Goal: Task Accomplishment & Management: Manage account settings

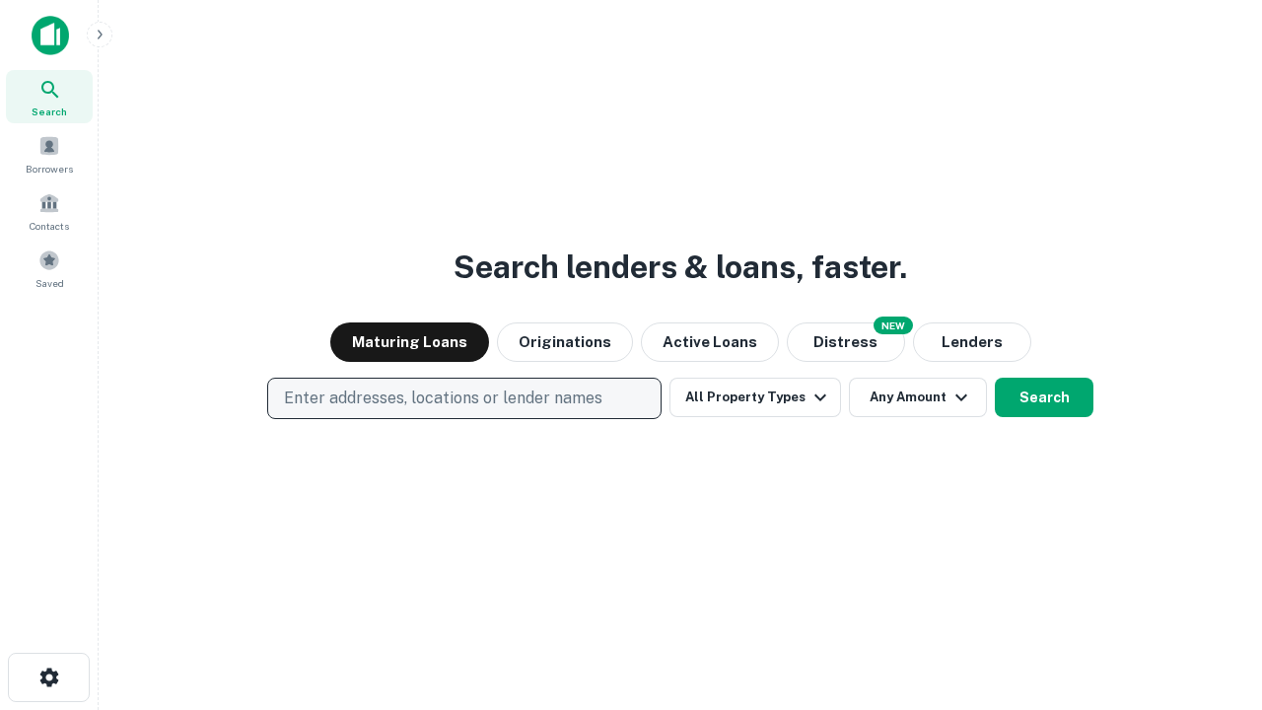
click at [463, 398] on p "Enter addresses, locations or lender names" at bounding box center [443, 398] width 318 height 24
type input "**********"
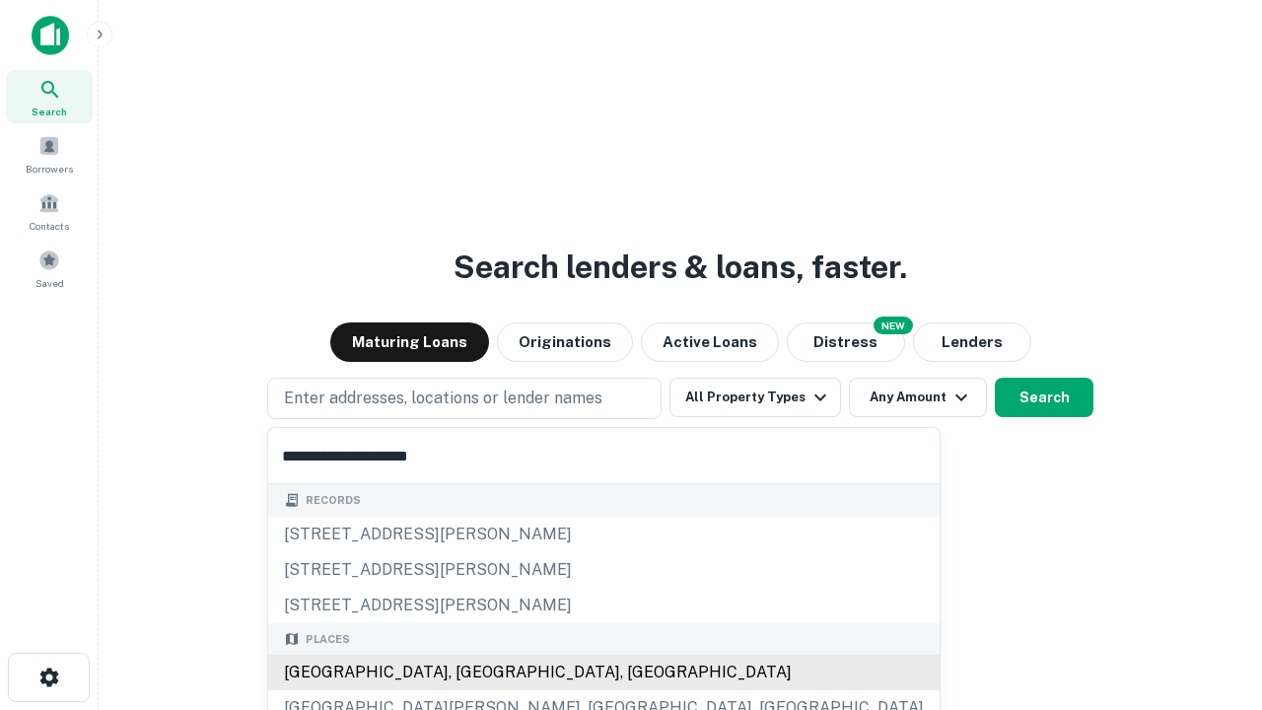
click at [471, 672] on div "[GEOGRAPHIC_DATA], [GEOGRAPHIC_DATA], [GEOGRAPHIC_DATA]" at bounding box center [603, 672] width 671 height 35
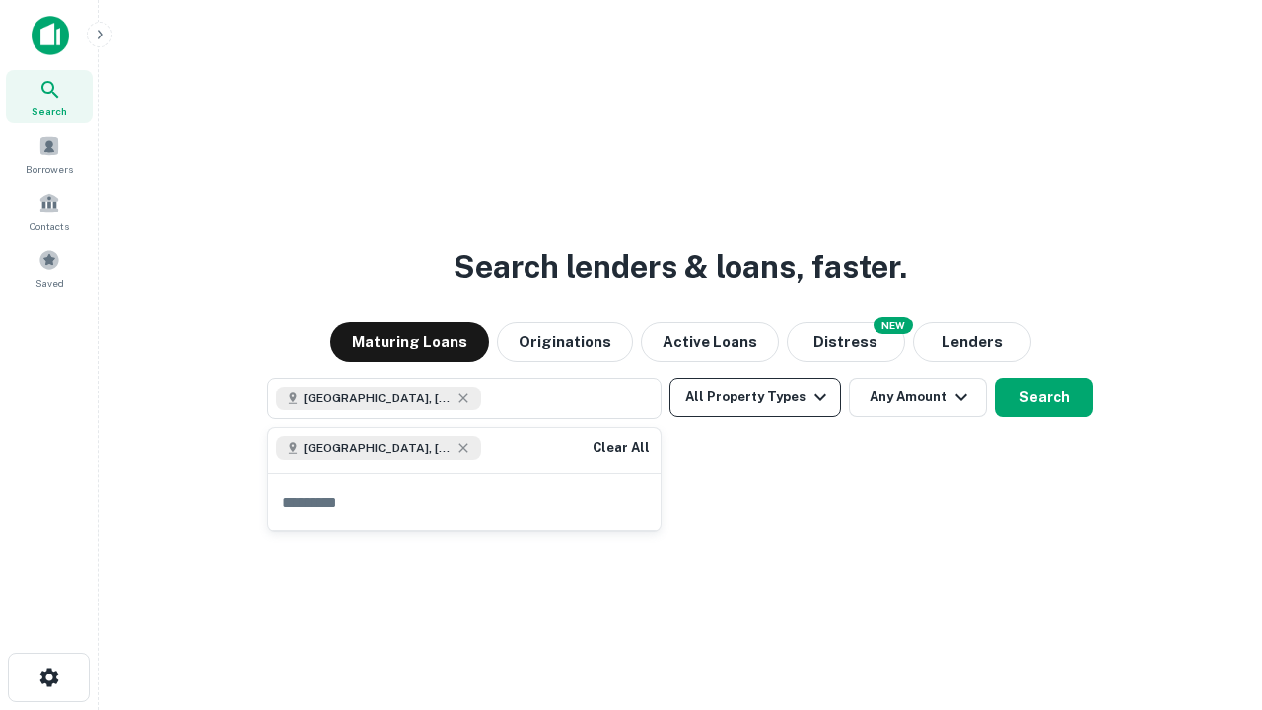
click at [755, 397] on button "All Property Types" at bounding box center [755, 397] width 172 height 39
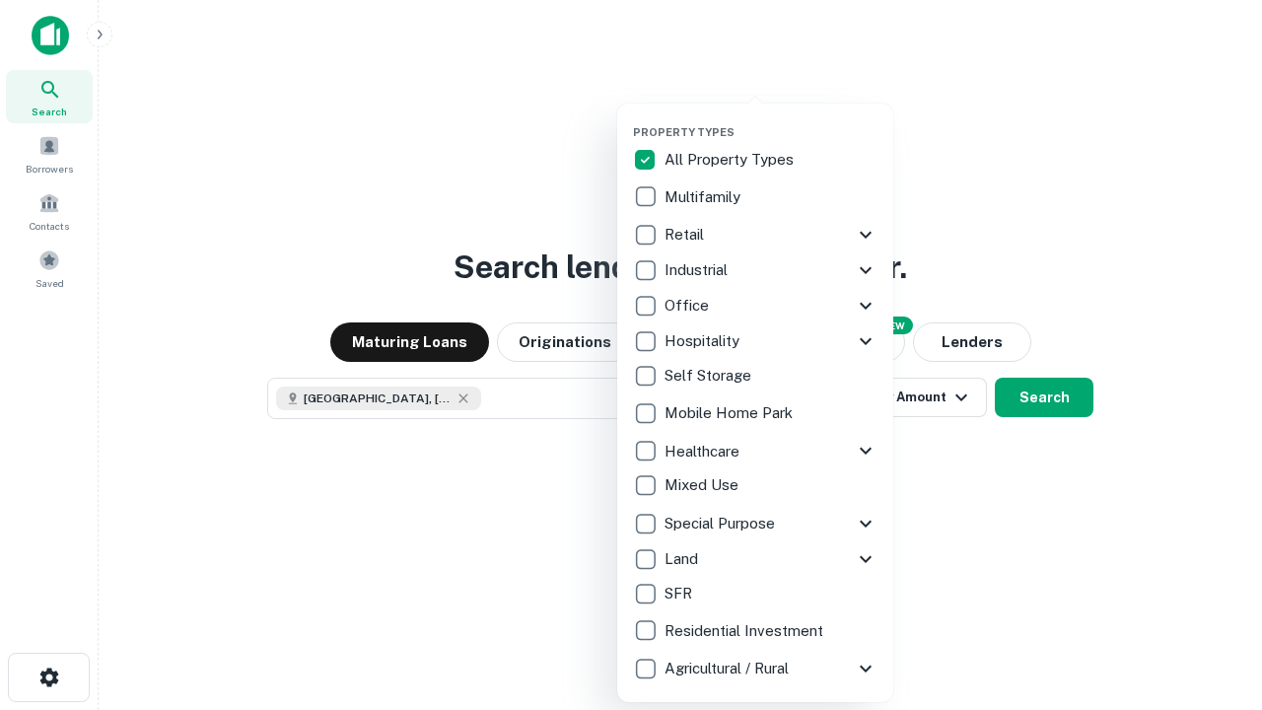
click at [771, 119] on button "button" at bounding box center [771, 119] width 276 height 1
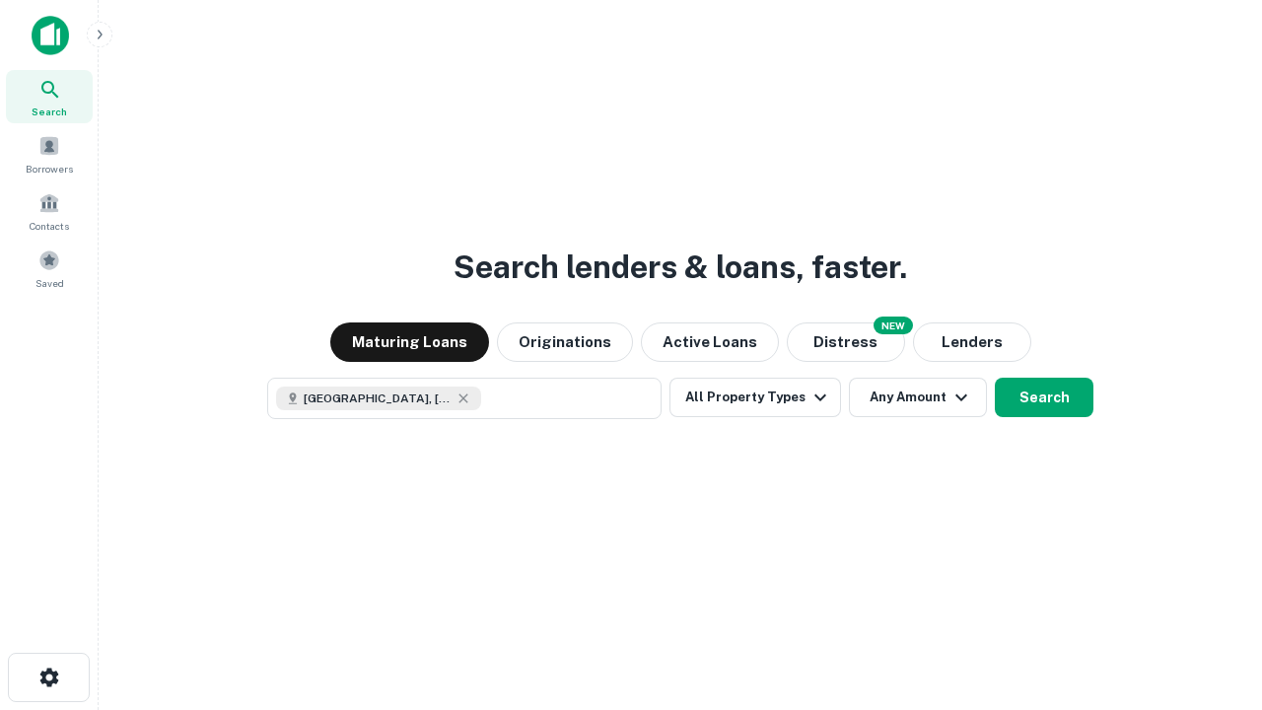
scroll to position [32, 0]
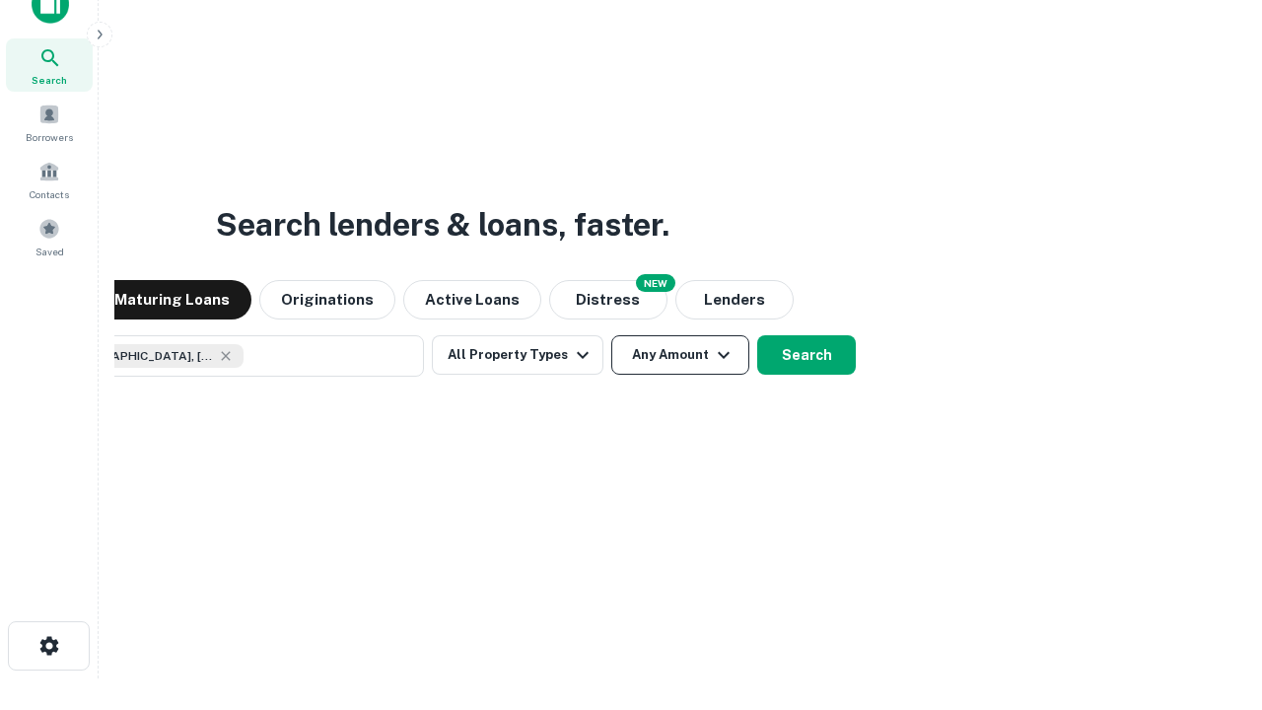
click at [611, 335] on button "Any Amount" at bounding box center [680, 354] width 138 height 39
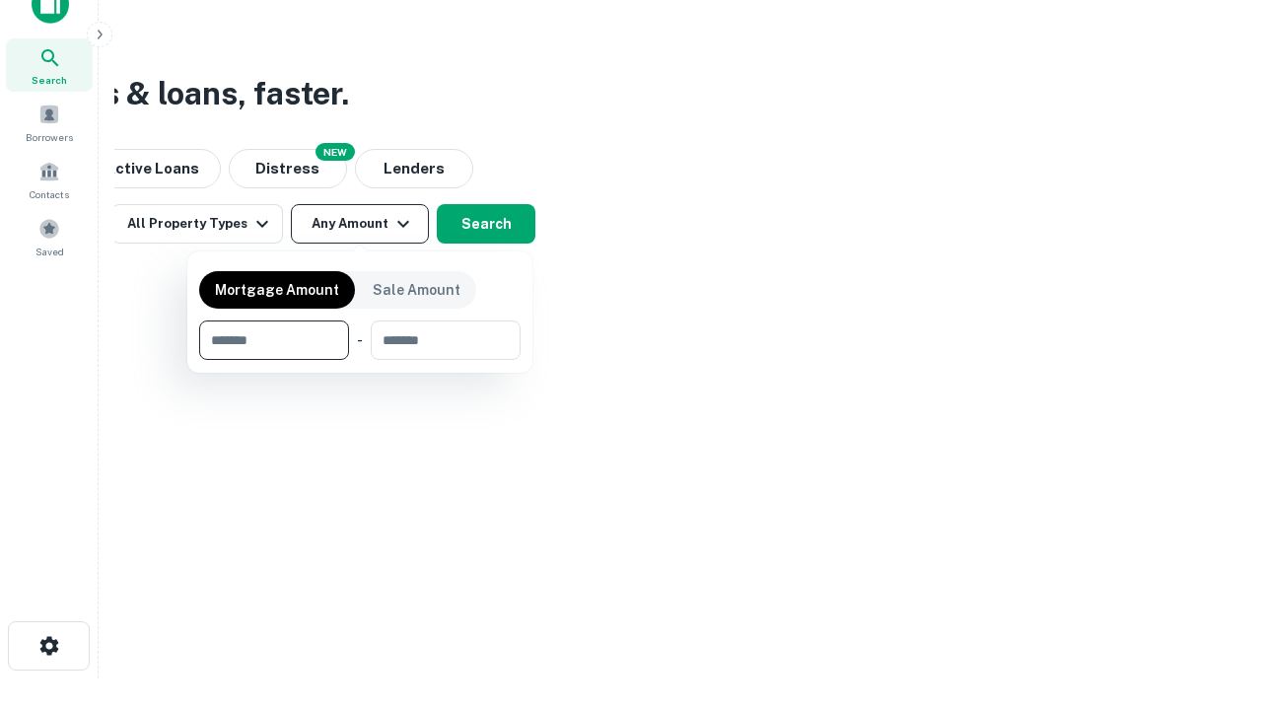
type input "*******"
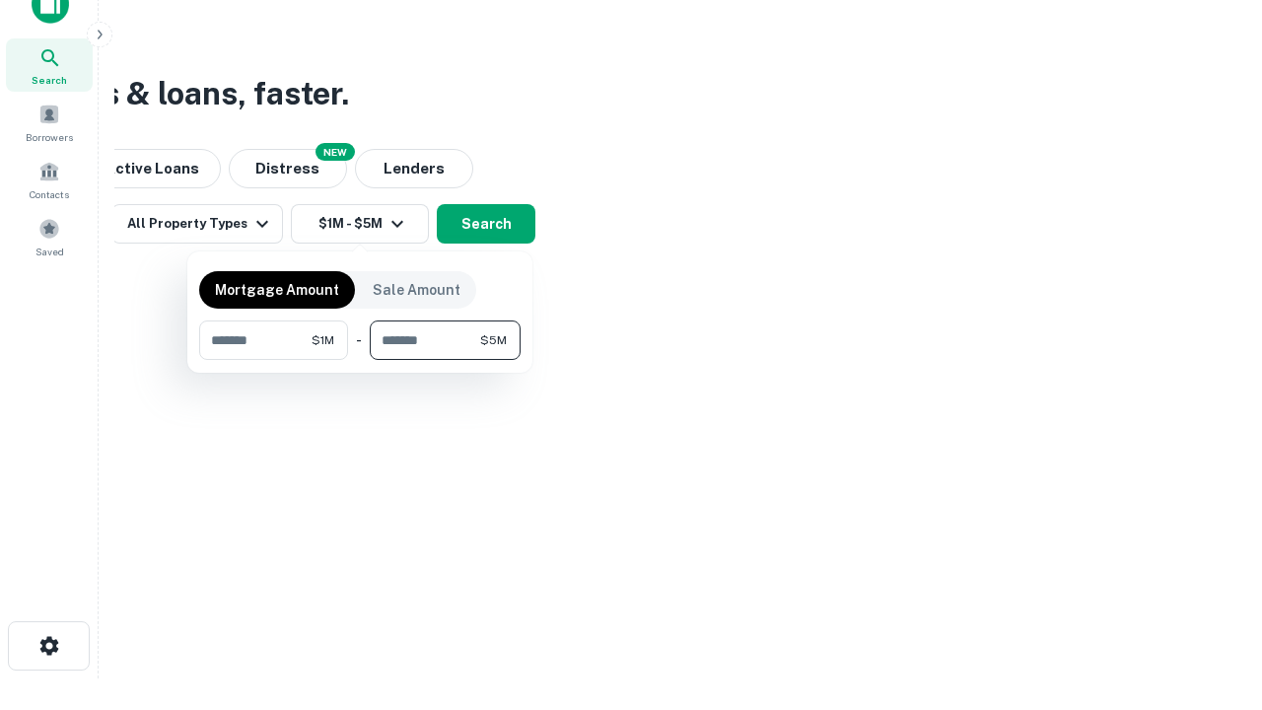
type input "*******"
click at [360, 360] on button "button" at bounding box center [359, 360] width 321 height 1
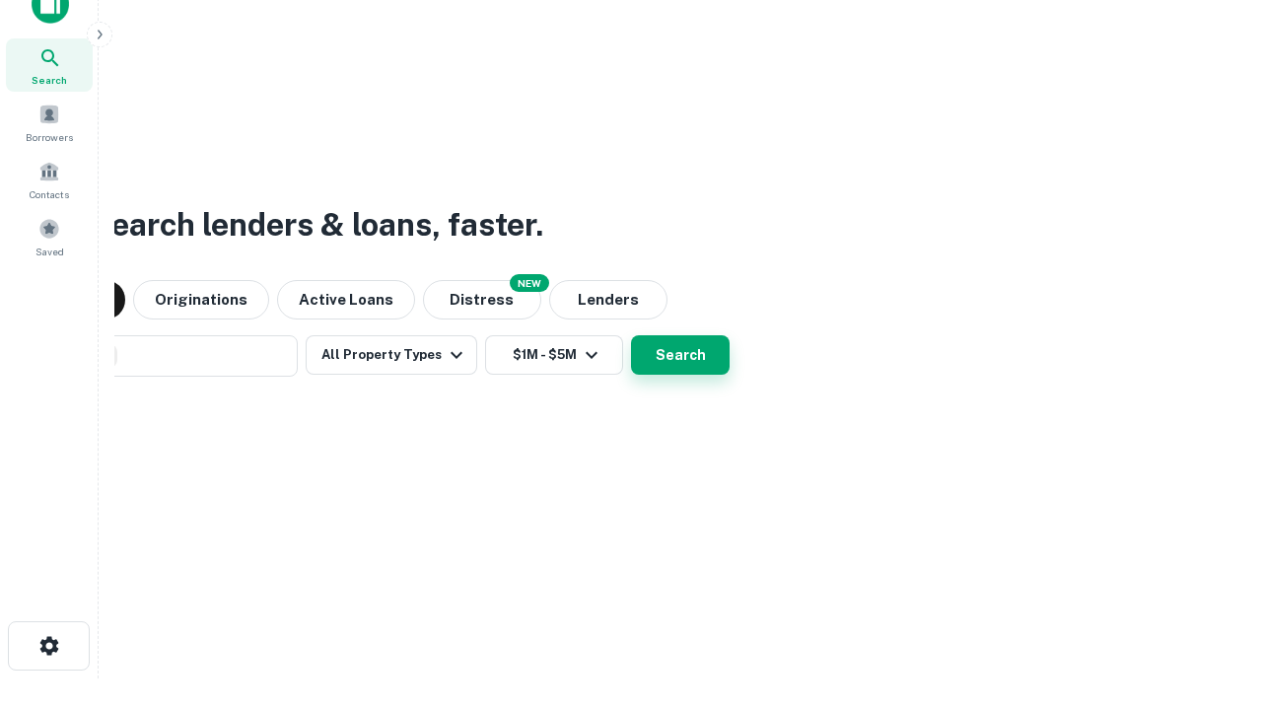
click at [631, 335] on button "Search" at bounding box center [680, 354] width 99 height 39
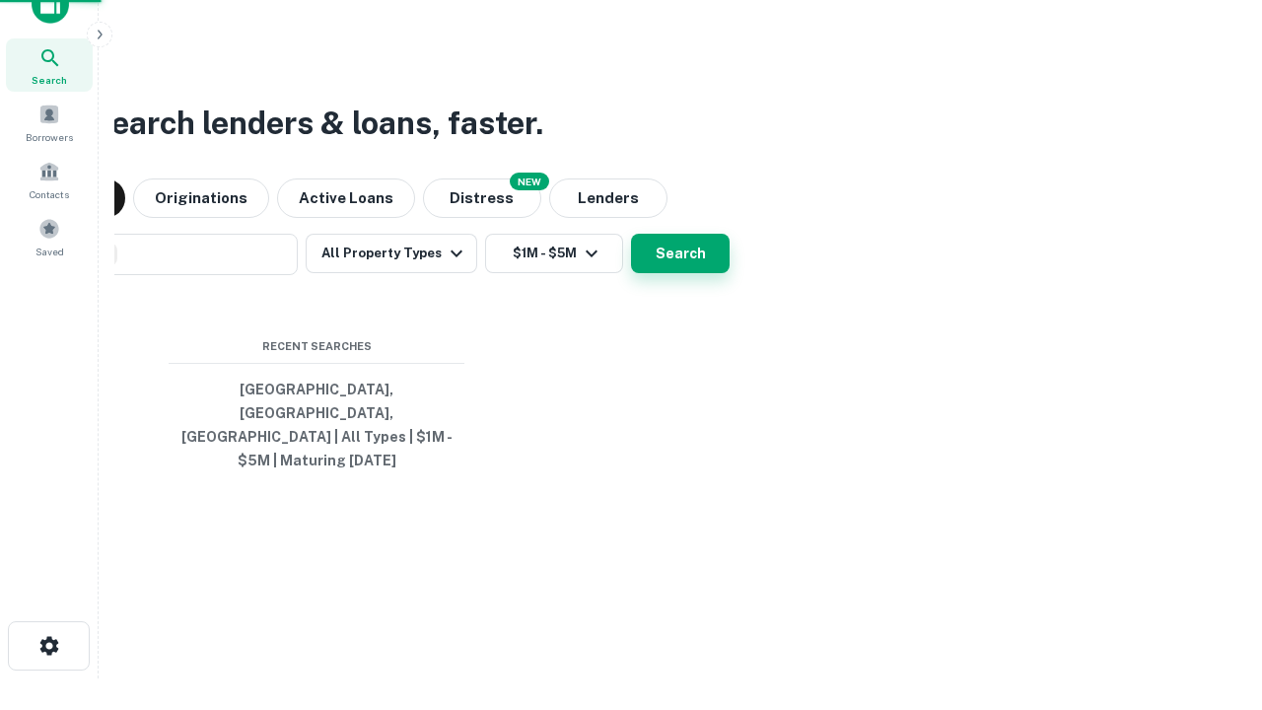
scroll to position [64, 558]
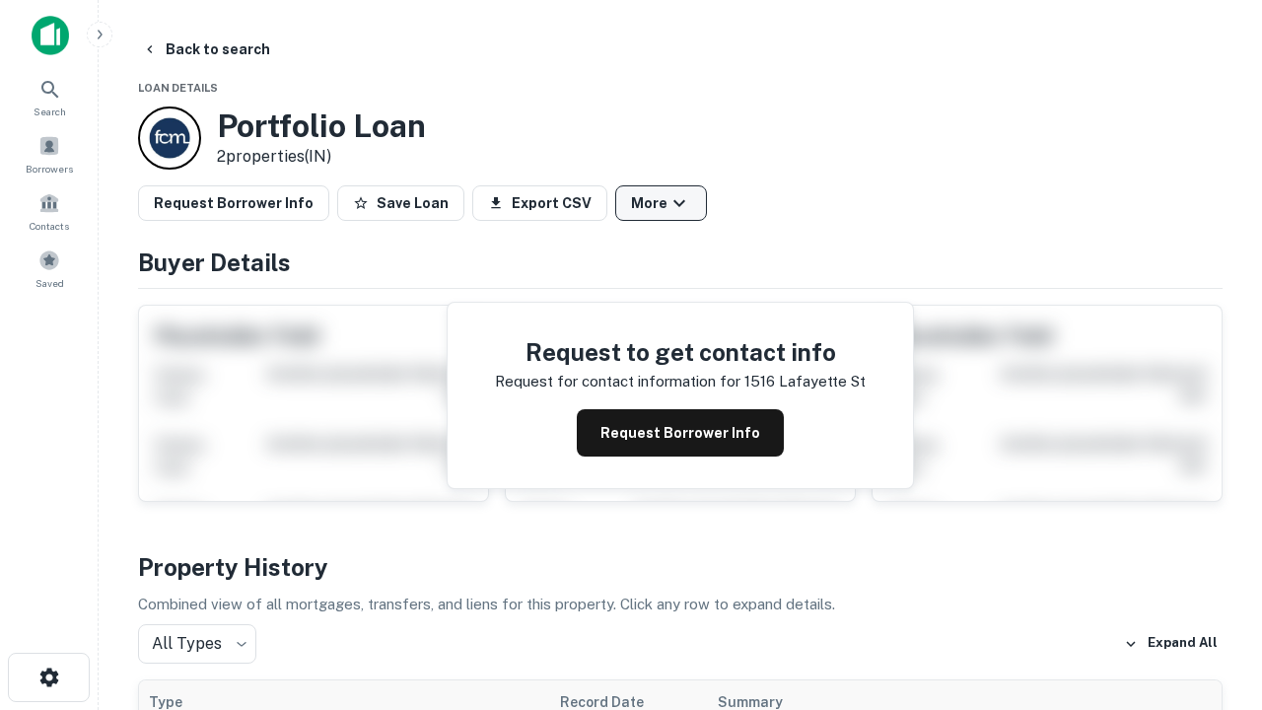
click at [660, 203] on button "More" at bounding box center [661, 202] width 92 height 35
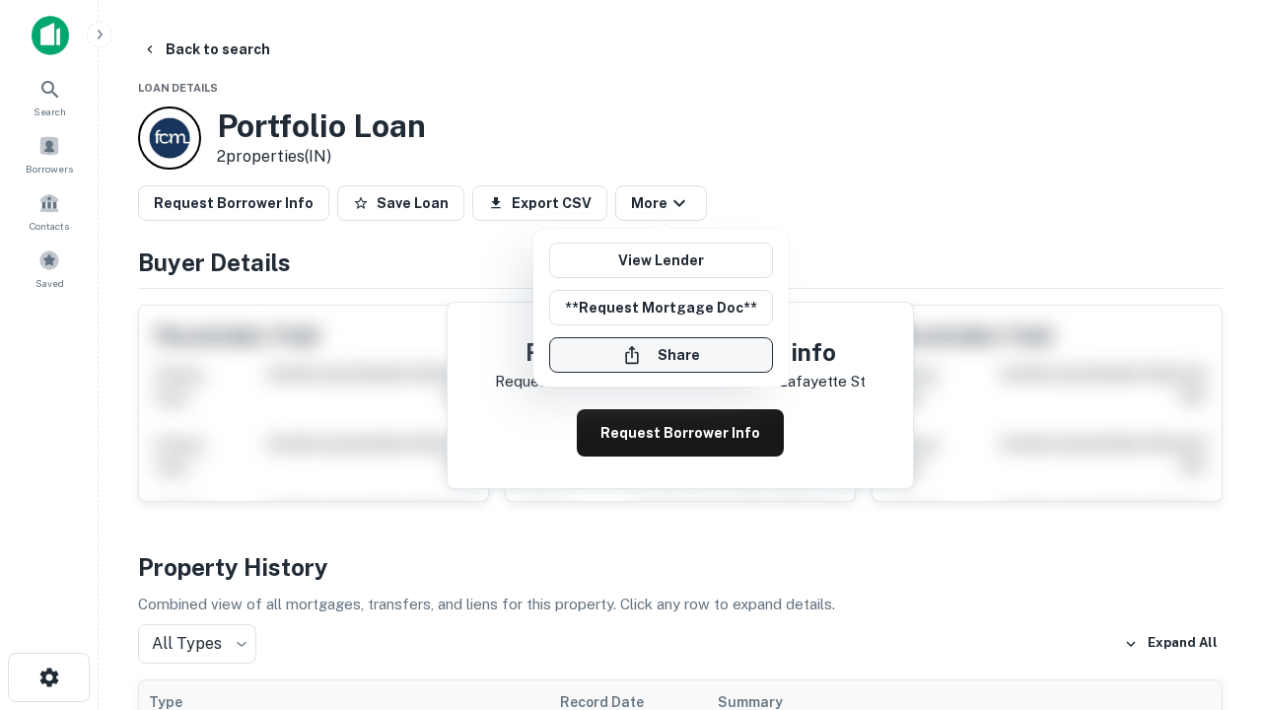
click at [660, 355] on button "Share" at bounding box center [661, 354] width 224 height 35
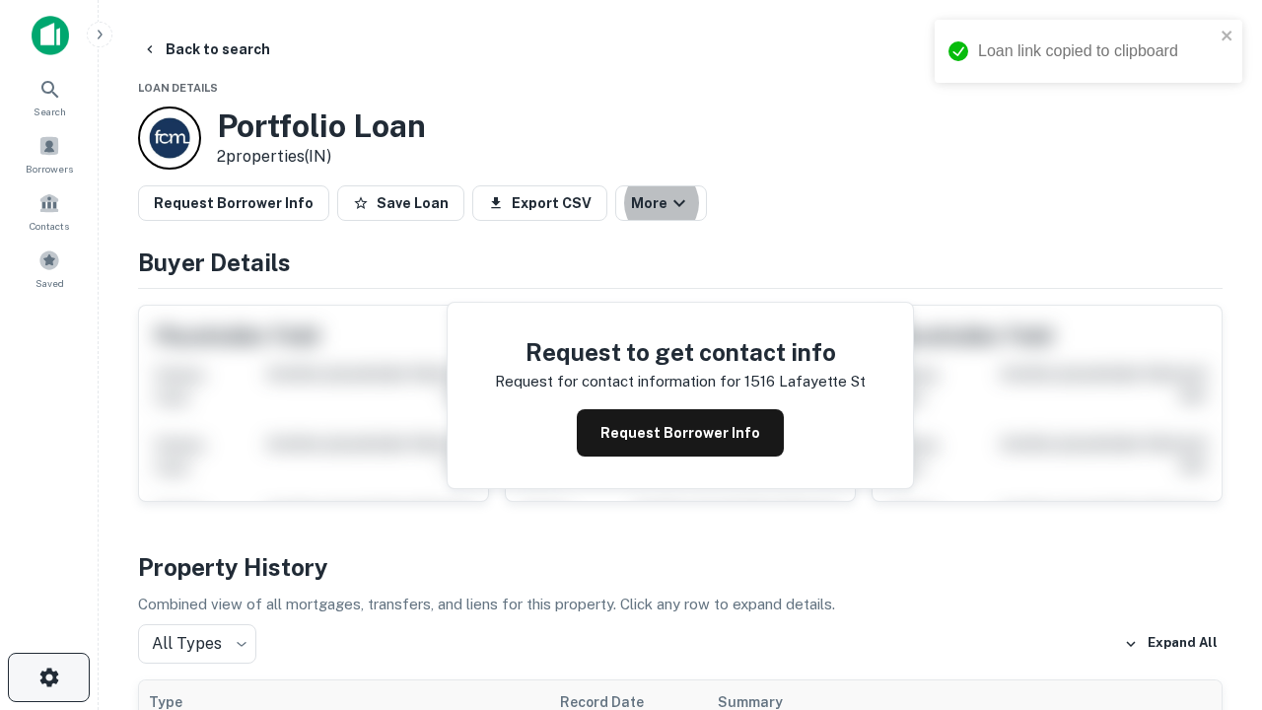
click at [48, 677] on icon "button" at bounding box center [49, 677] width 24 height 24
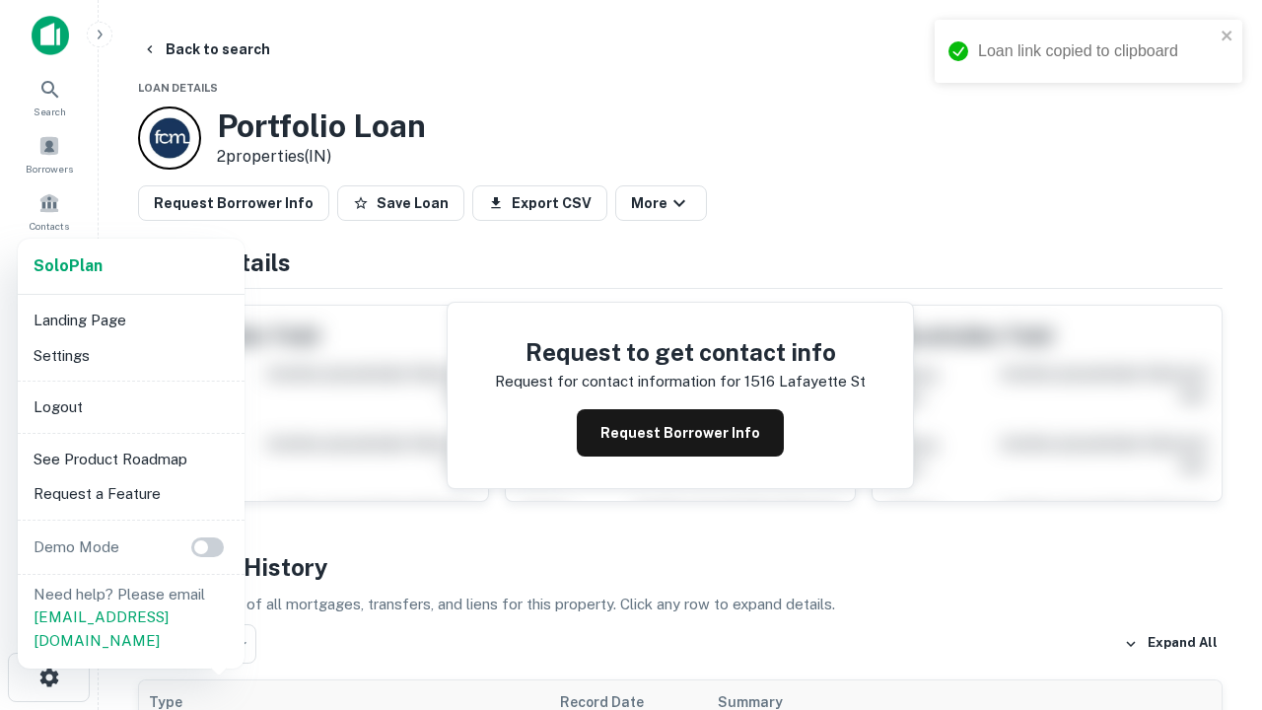
click at [130, 406] on li "Logout" at bounding box center [131, 406] width 211 height 35
